Goal: Information Seeking & Learning: Learn about a topic

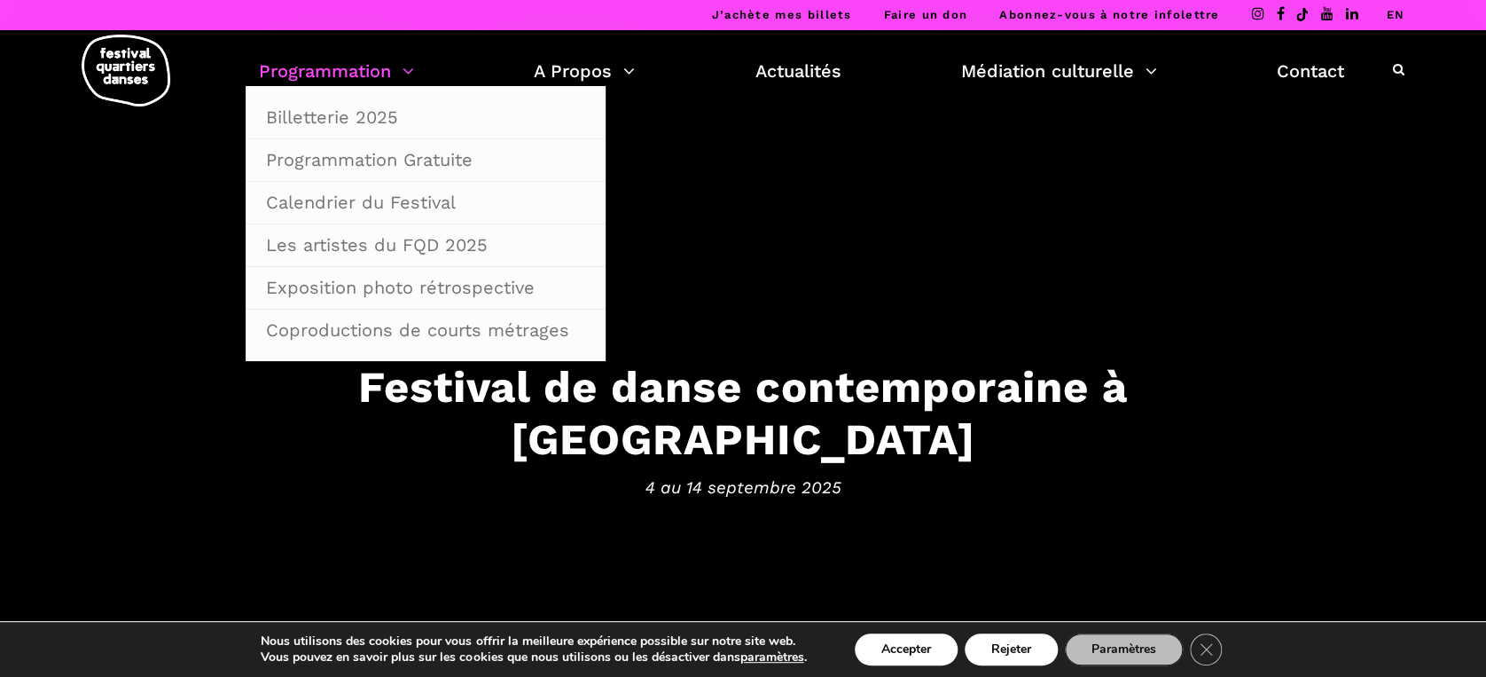
click at [351, 68] on link "Programmation" at bounding box center [336, 71] width 155 height 30
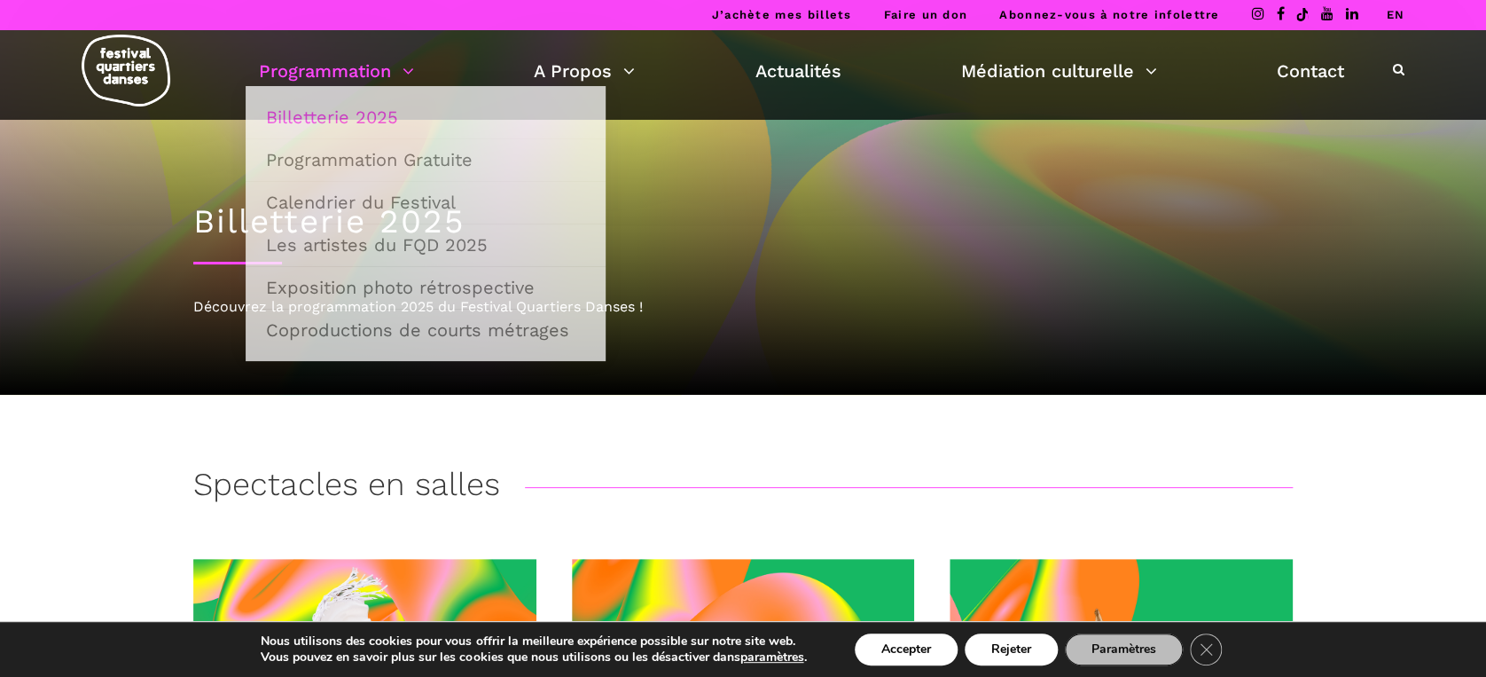
click at [412, 68] on link "Programmation" at bounding box center [336, 71] width 155 height 30
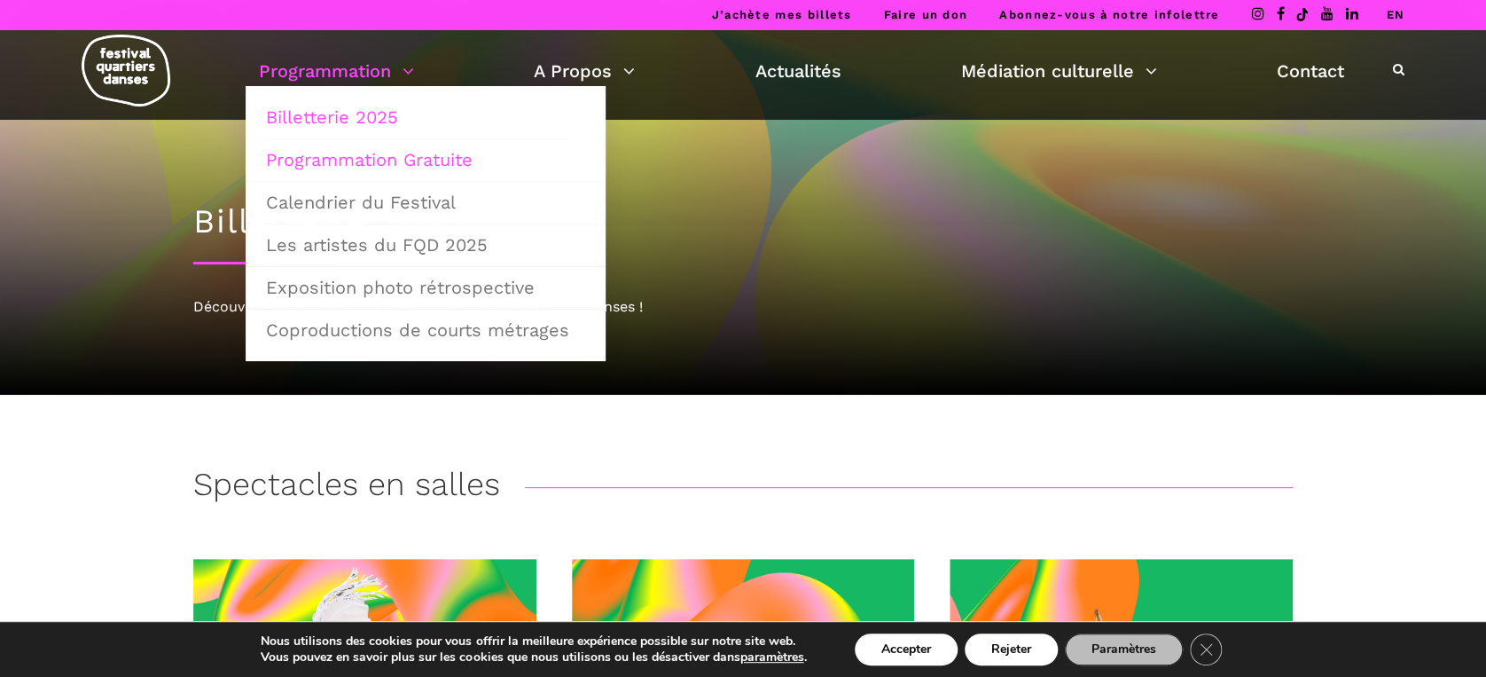
click at [400, 156] on link "Programmation Gratuite" at bounding box center [425, 159] width 341 height 41
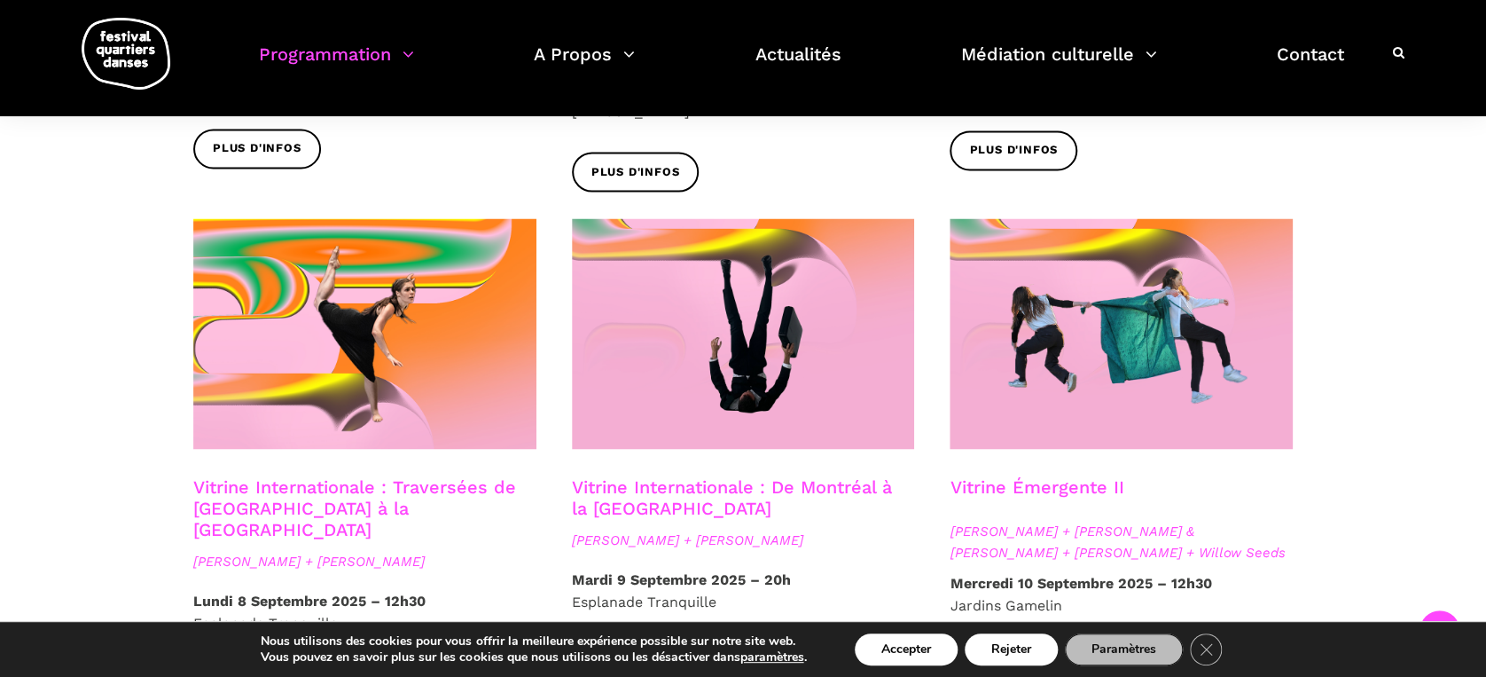
scroll to position [1537, 0]
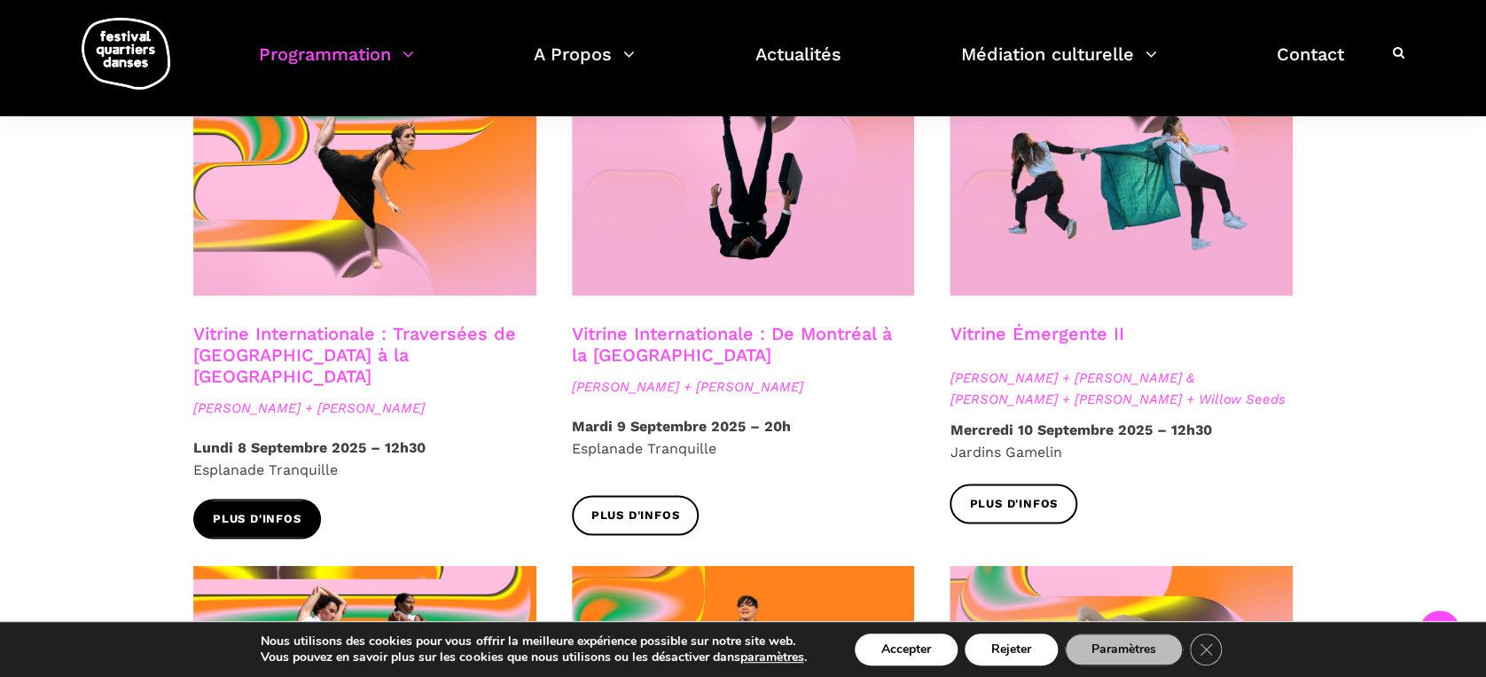
click at [247, 509] on span "Plus d'infos" at bounding box center [257, 518] width 89 height 19
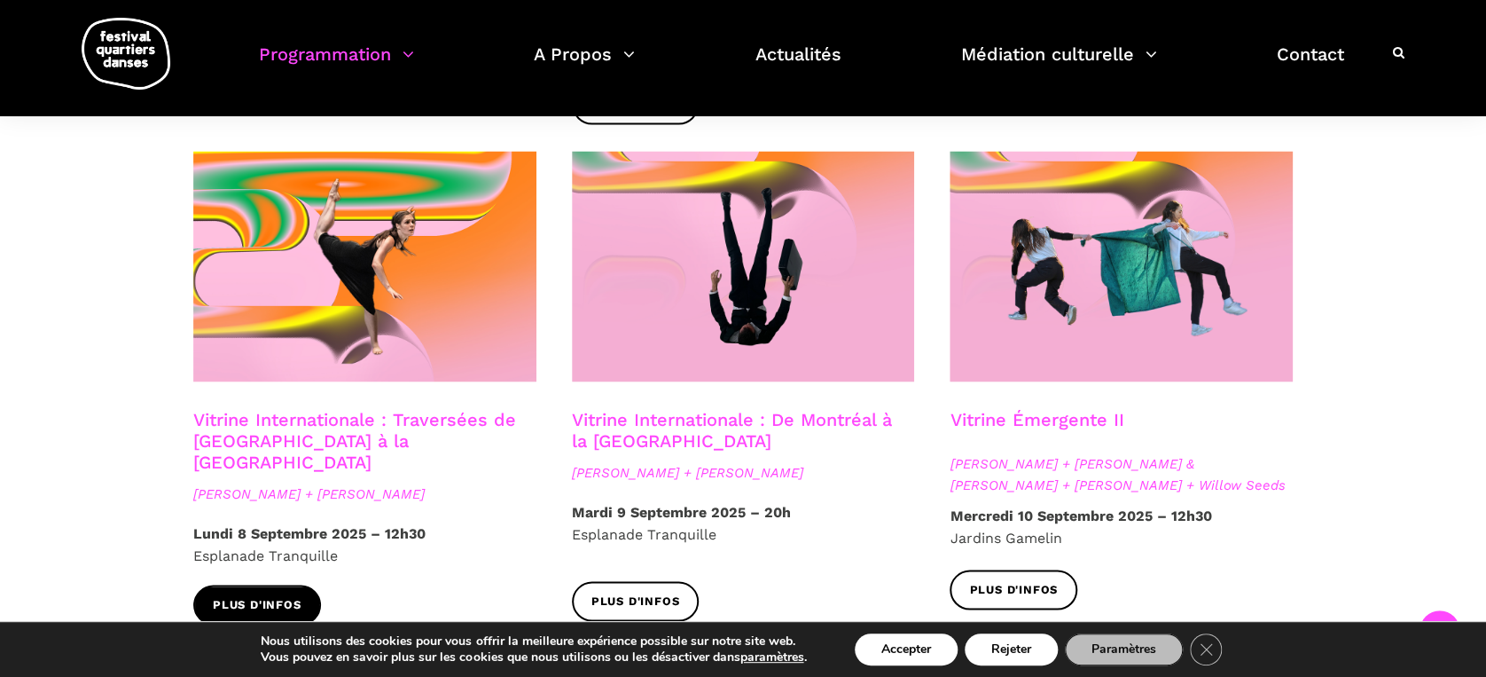
scroll to position [1453, 0]
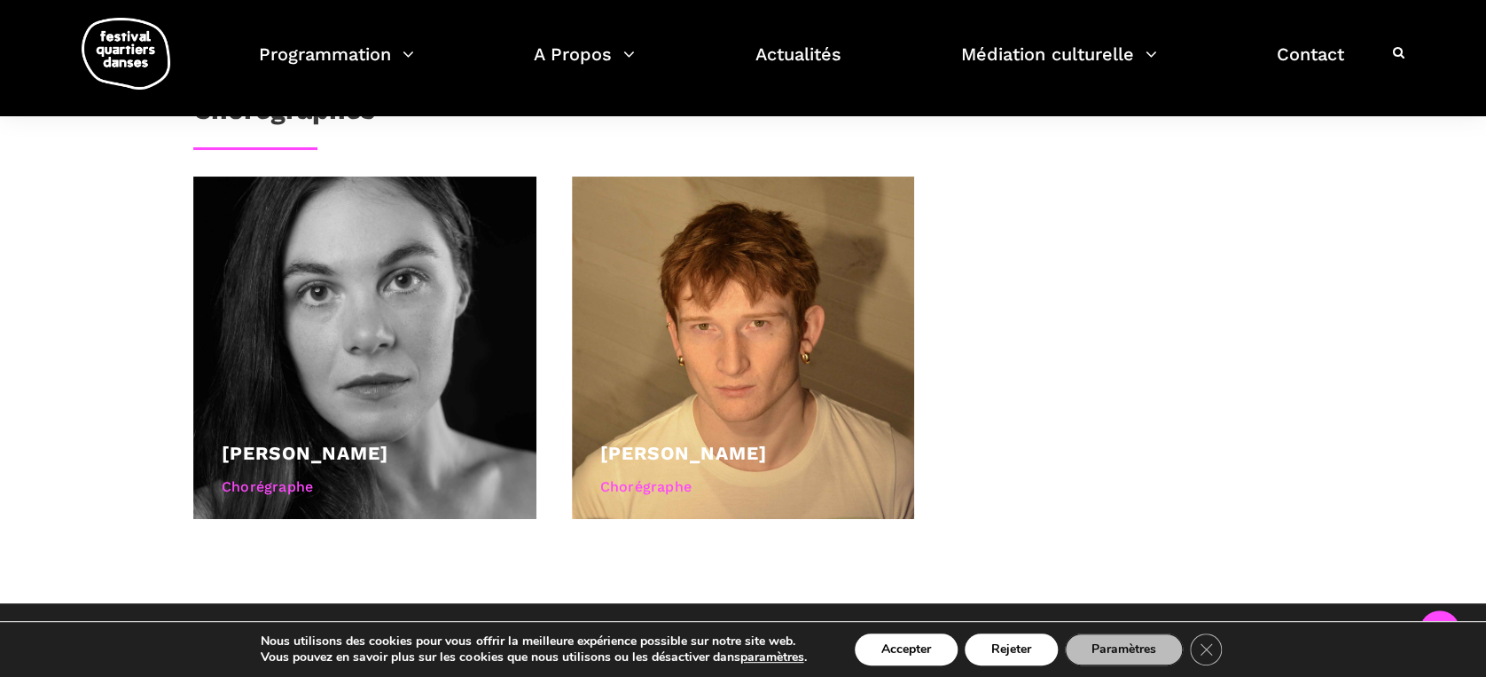
scroll to position [830, 0]
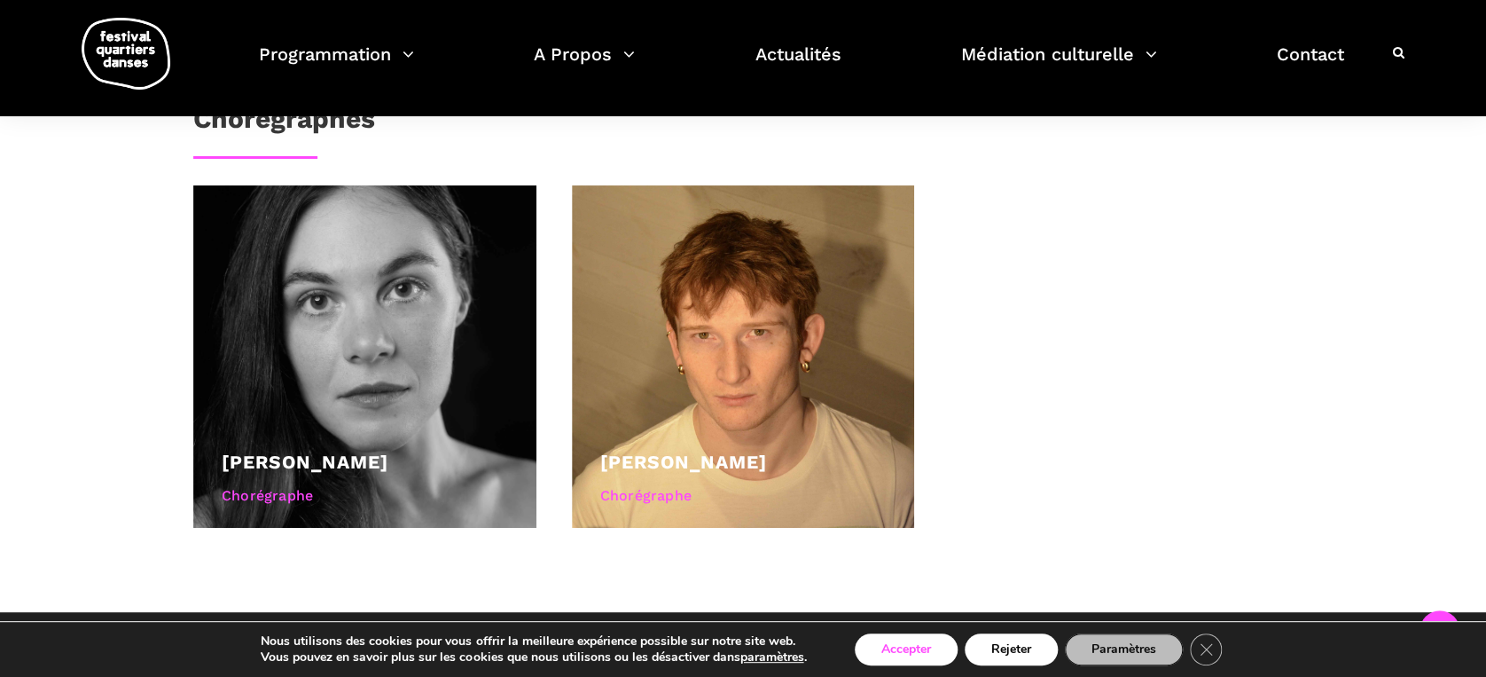
click at [924, 643] on button "Accepter" at bounding box center [906, 649] width 103 height 32
